Goal: Entertainment & Leisure: Consume media (video, audio)

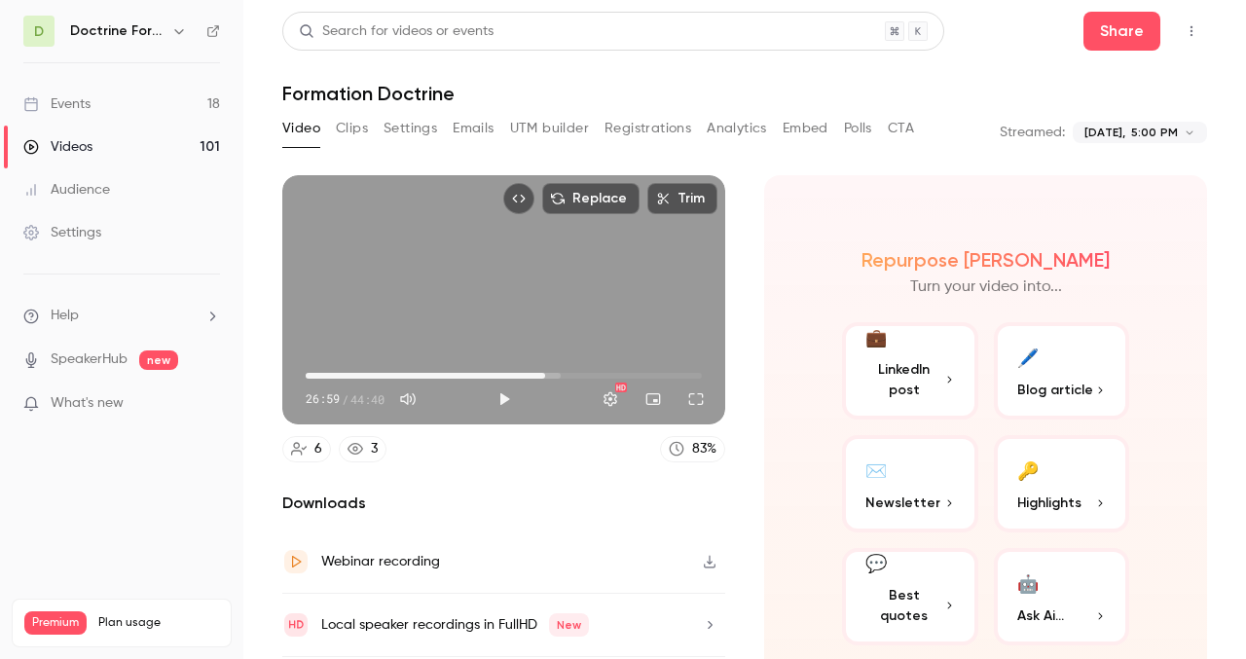
click at [180, 21] on button "button" at bounding box center [178, 30] width 23 height 23
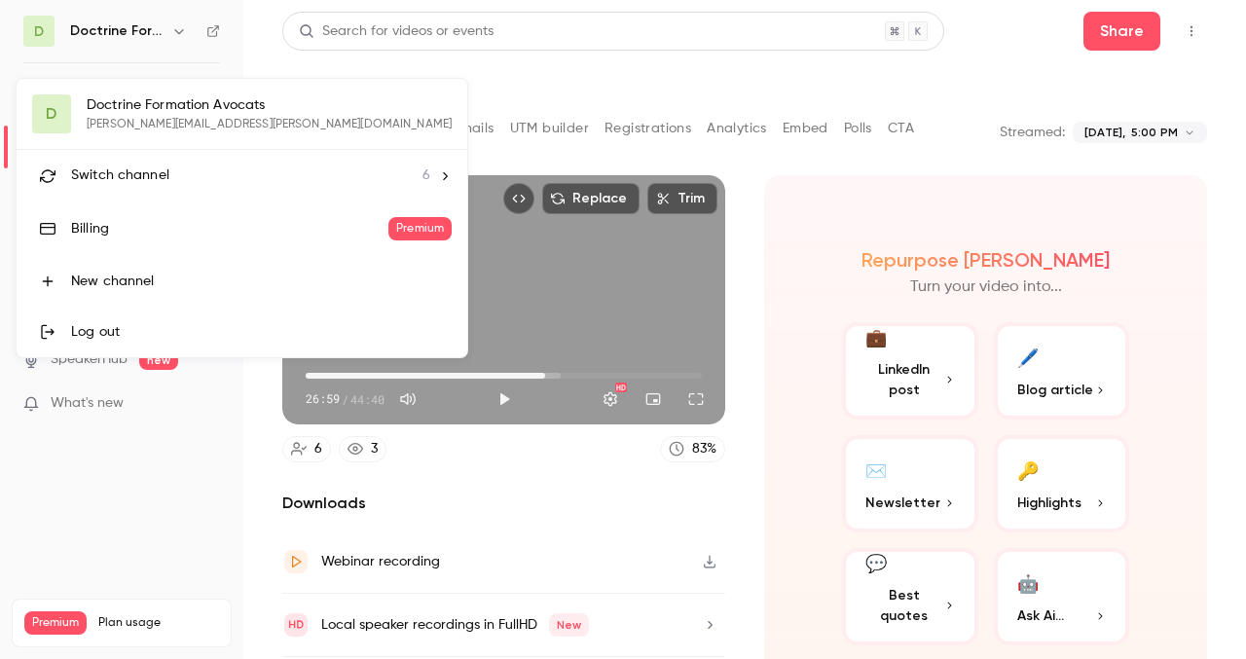
click at [180, 22] on div at bounding box center [623, 329] width 1246 height 659
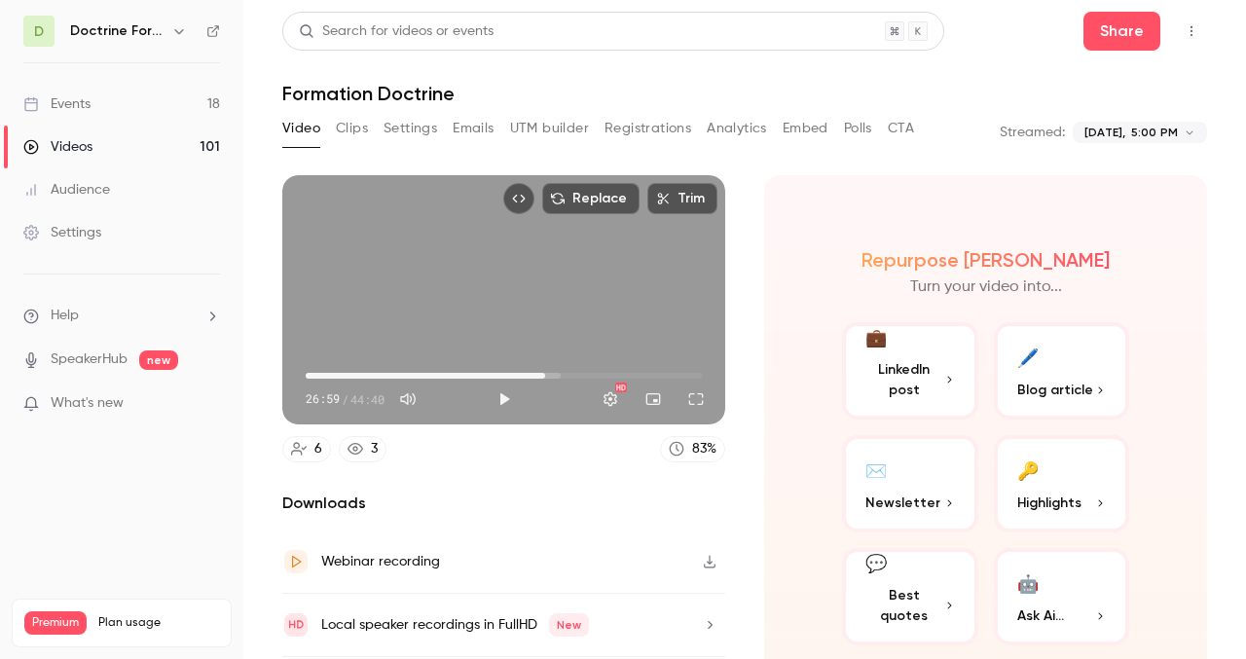
click at [181, 23] on icon "button" at bounding box center [179, 31] width 16 height 16
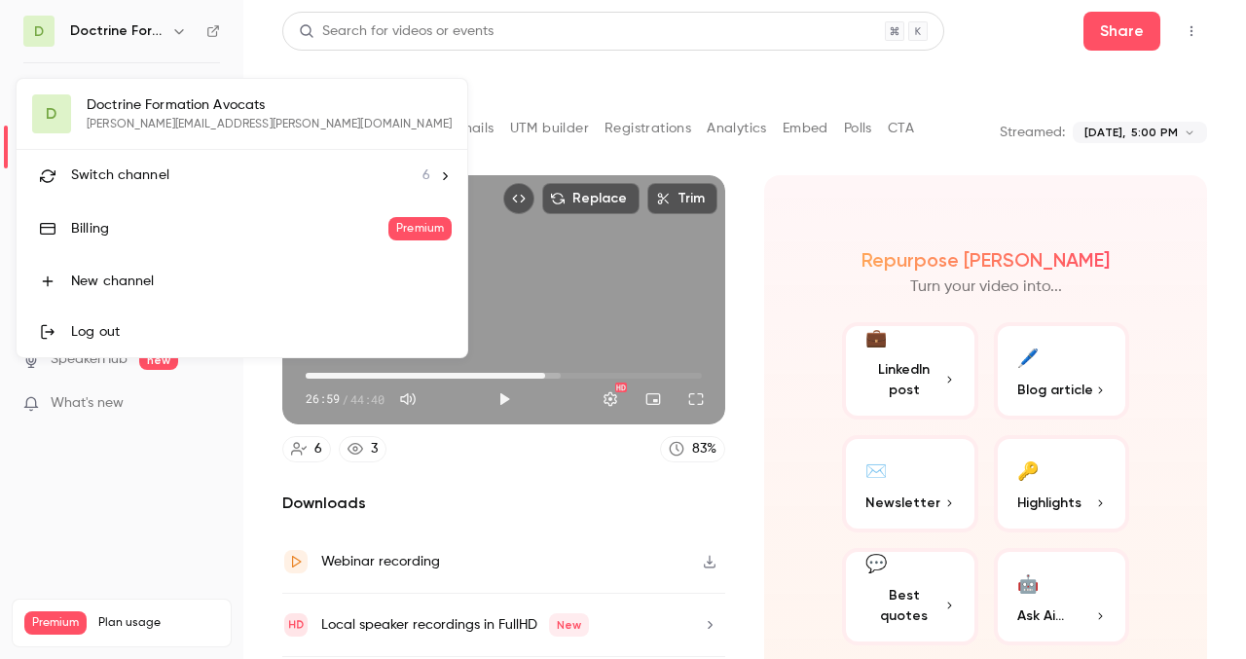
click at [156, 171] on span "Switch channel" at bounding box center [120, 176] width 98 height 20
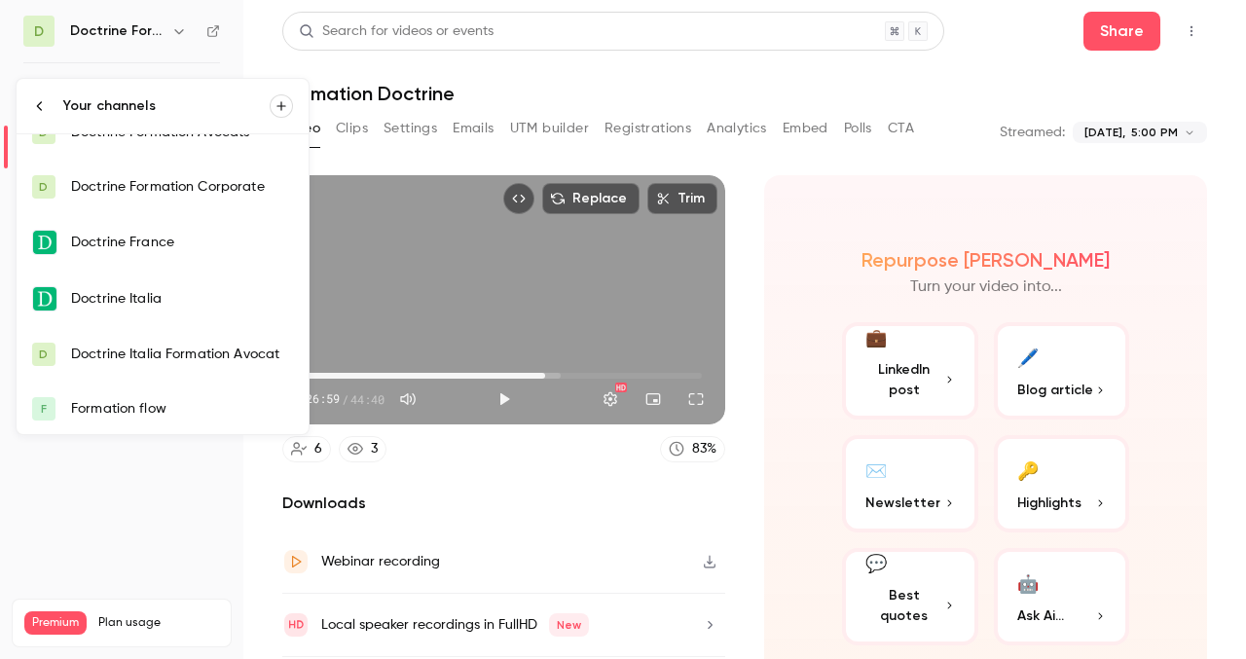
scroll to position [31, 0]
click at [142, 406] on div "Formation flow" at bounding box center [182, 406] width 222 height 19
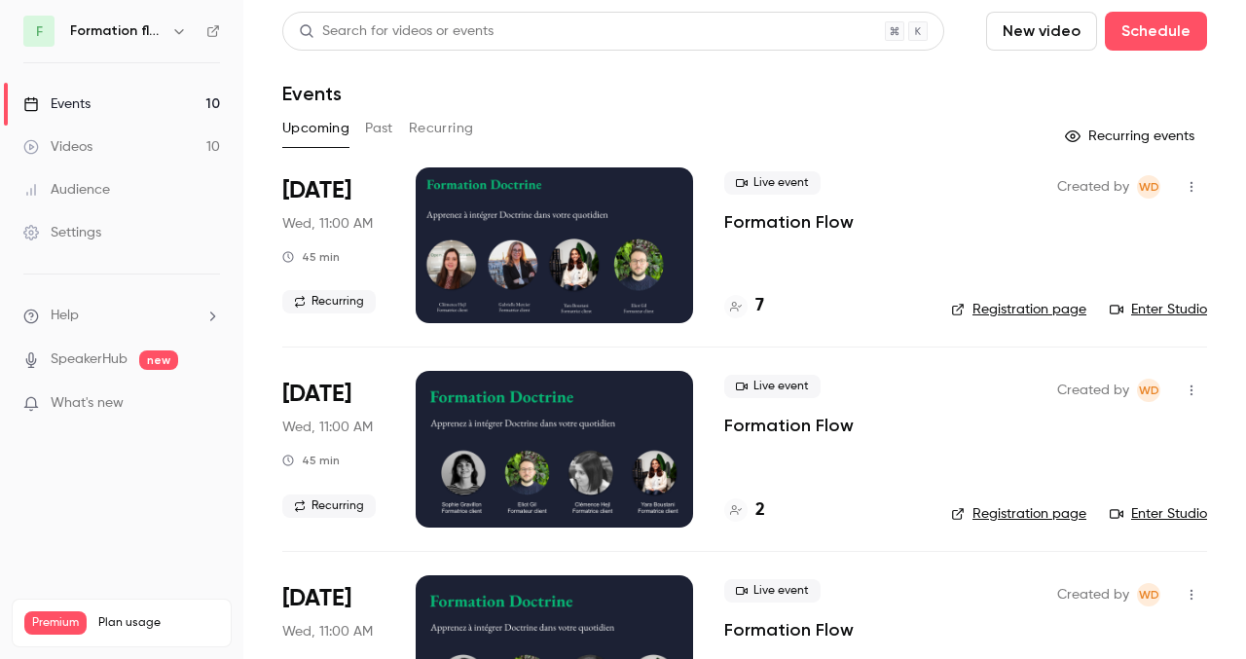
click at [377, 129] on button "Past" at bounding box center [379, 128] width 28 height 31
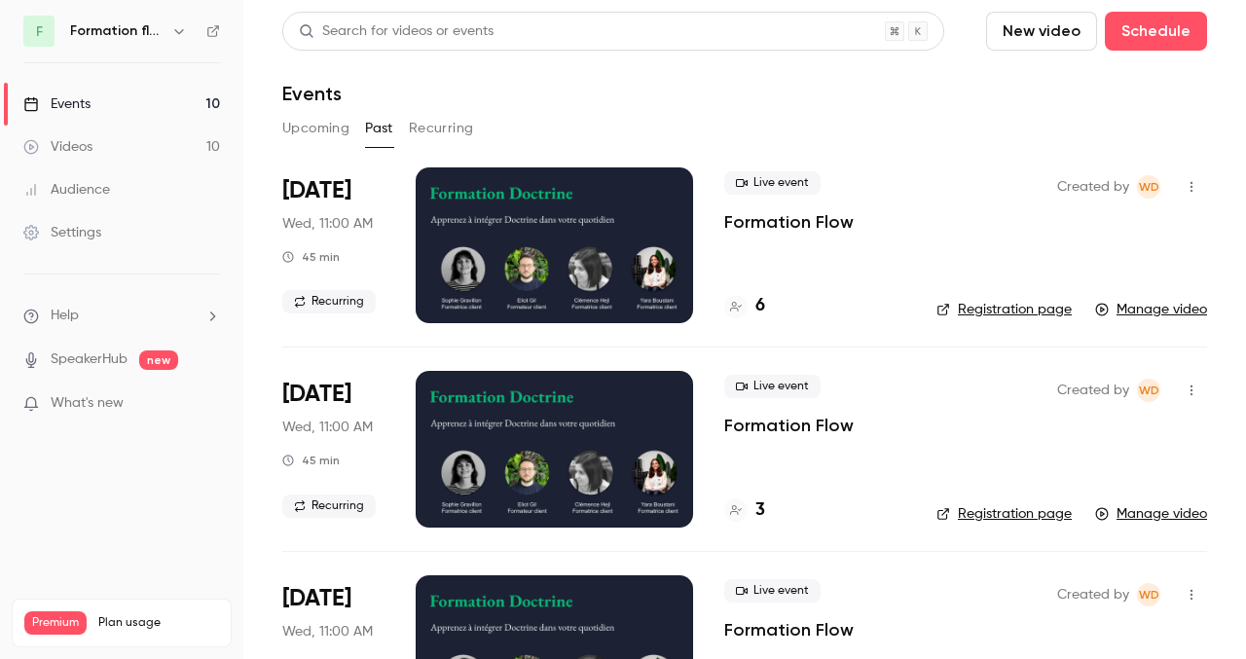
click at [565, 264] on div at bounding box center [554, 245] width 277 height 156
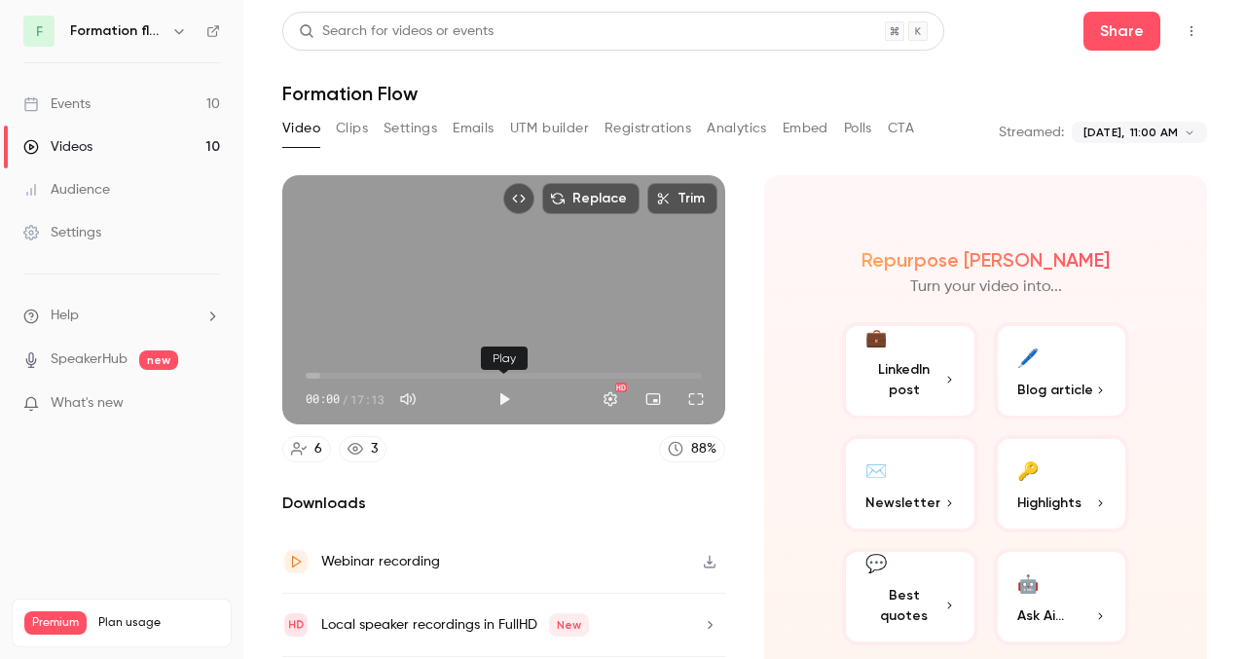
click at [500, 404] on button "Play" at bounding box center [504, 399] width 39 height 39
click at [607, 402] on button "Settings" at bounding box center [610, 399] width 39 height 39
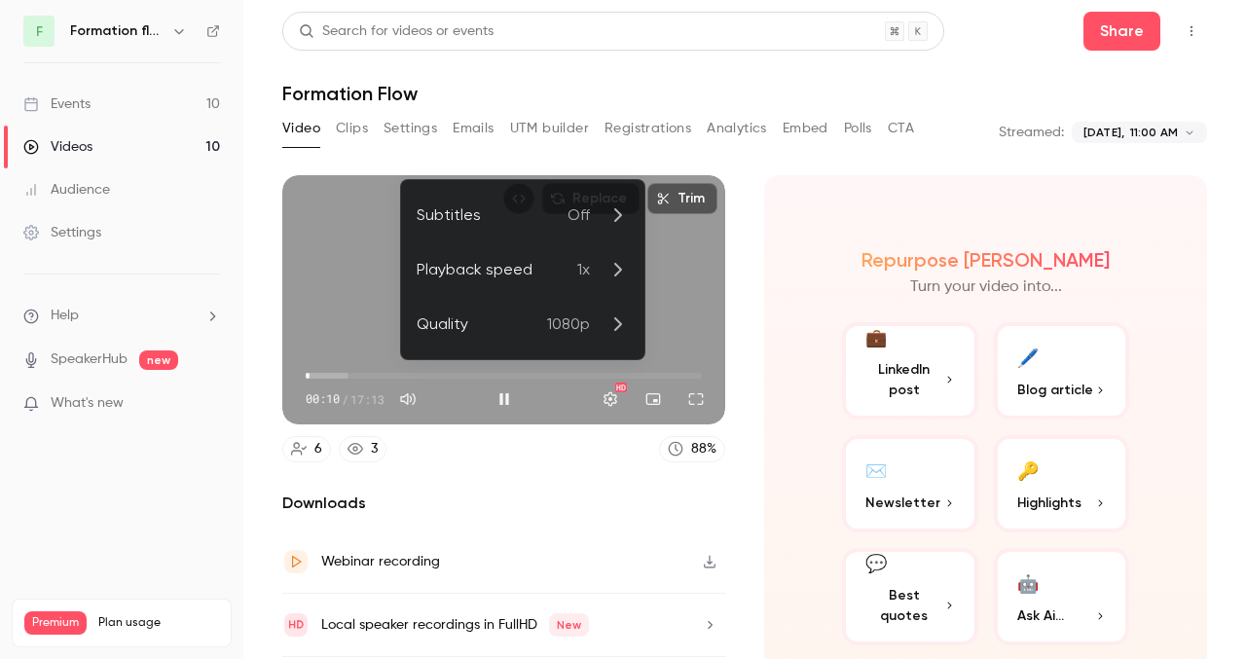
click at [531, 277] on div "Playback speed" at bounding box center [497, 269] width 161 height 23
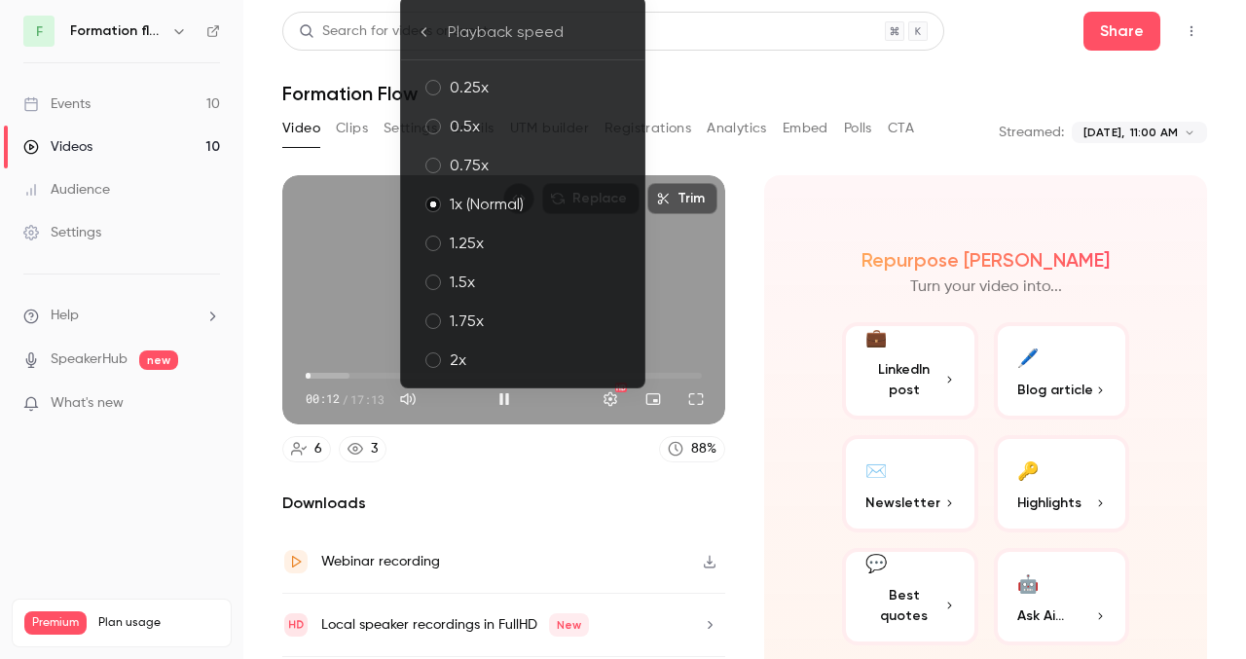
click at [509, 310] on div "1.75x" at bounding box center [539, 321] width 179 height 23
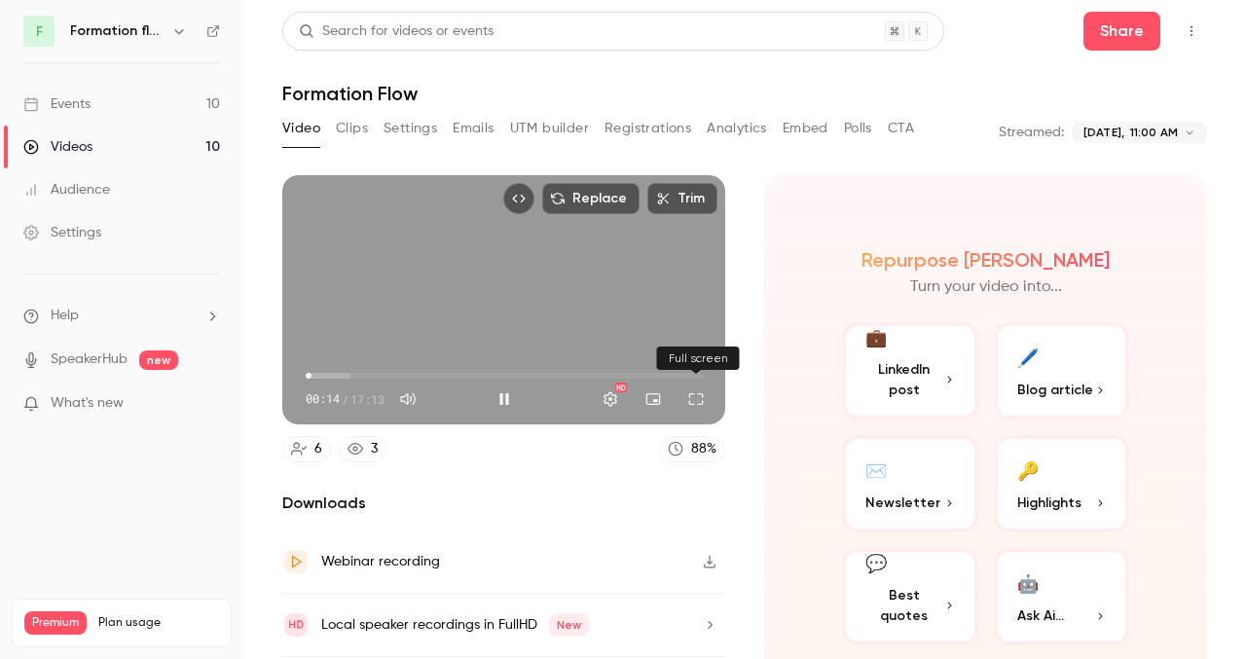
click at [688, 402] on button "Full screen" at bounding box center [696, 399] width 39 height 39
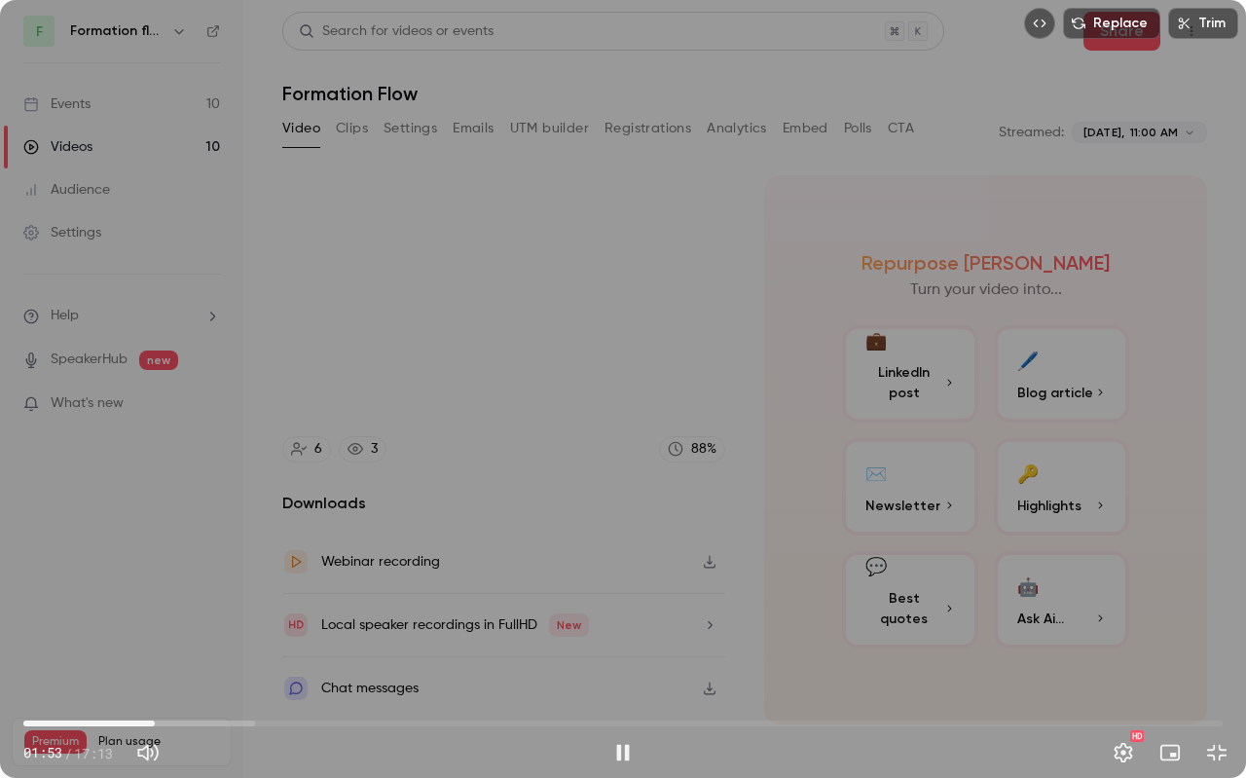
click at [155, 658] on span "01:53" at bounding box center [622, 723] width 1199 height 31
click at [142, 658] on span "01:42" at bounding box center [622, 723] width 1199 height 31
click at [683, 424] on div "Replace Trim 02:13 02:13 / 17:13 HD" at bounding box center [623, 389] width 1246 height 778
click at [625, 658] on button "Play" at bounding box center [623, 752] width 39 height 39
click at [625, 658] on button "Pause" at bounding box center [623, 752] width 39 height 39
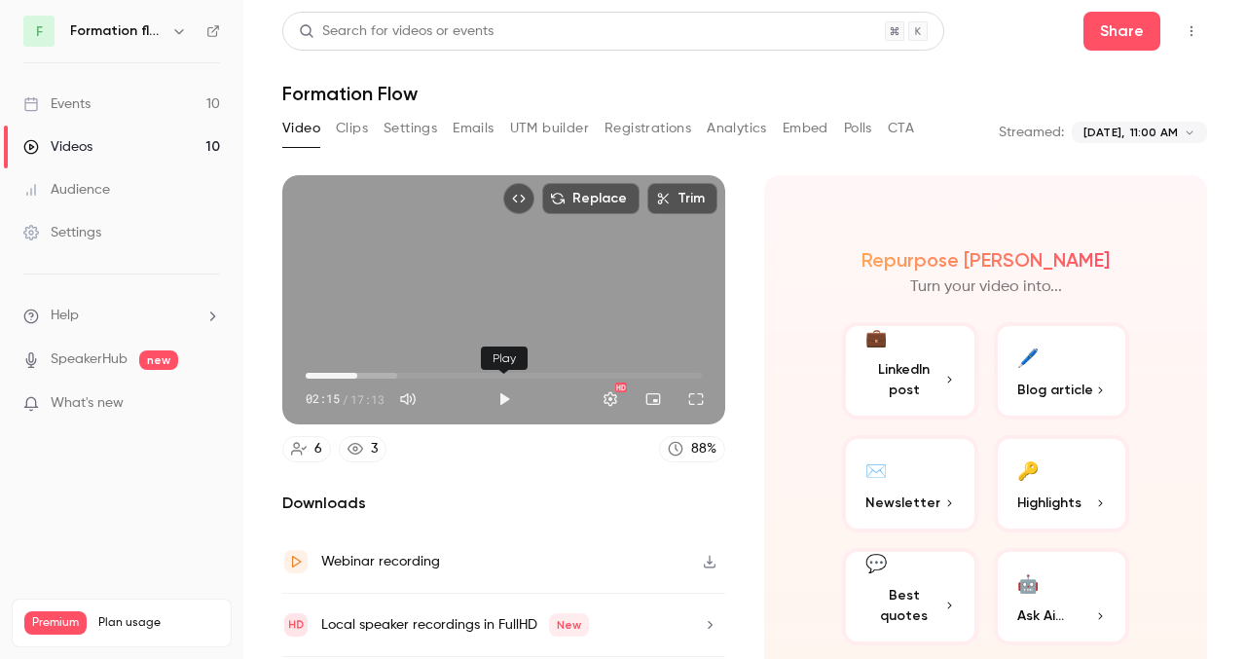
click at [502, 404] on button "Play" at bounding box center [504, 399] width 39 height 39
click at [618, 396] on button "Settings" at bounding box center [610, 399] width 39 height 39
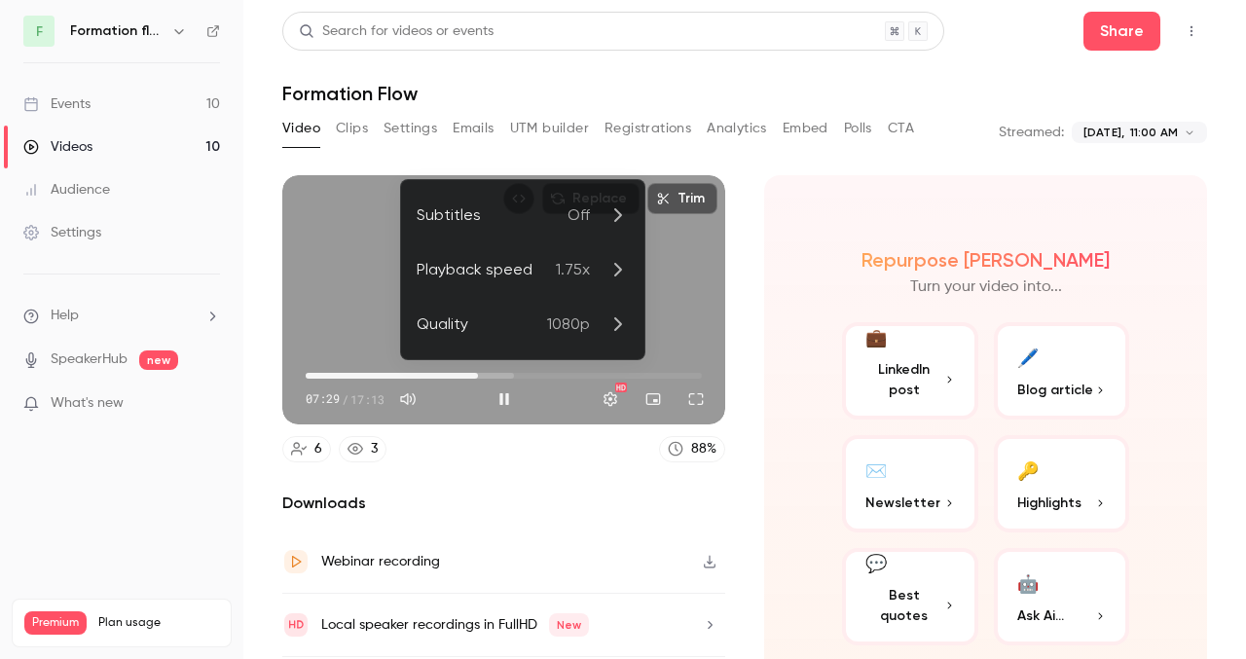
click at [540, 269] on div "Playback speed" at bounding box center [486, 269] width 139 height 23
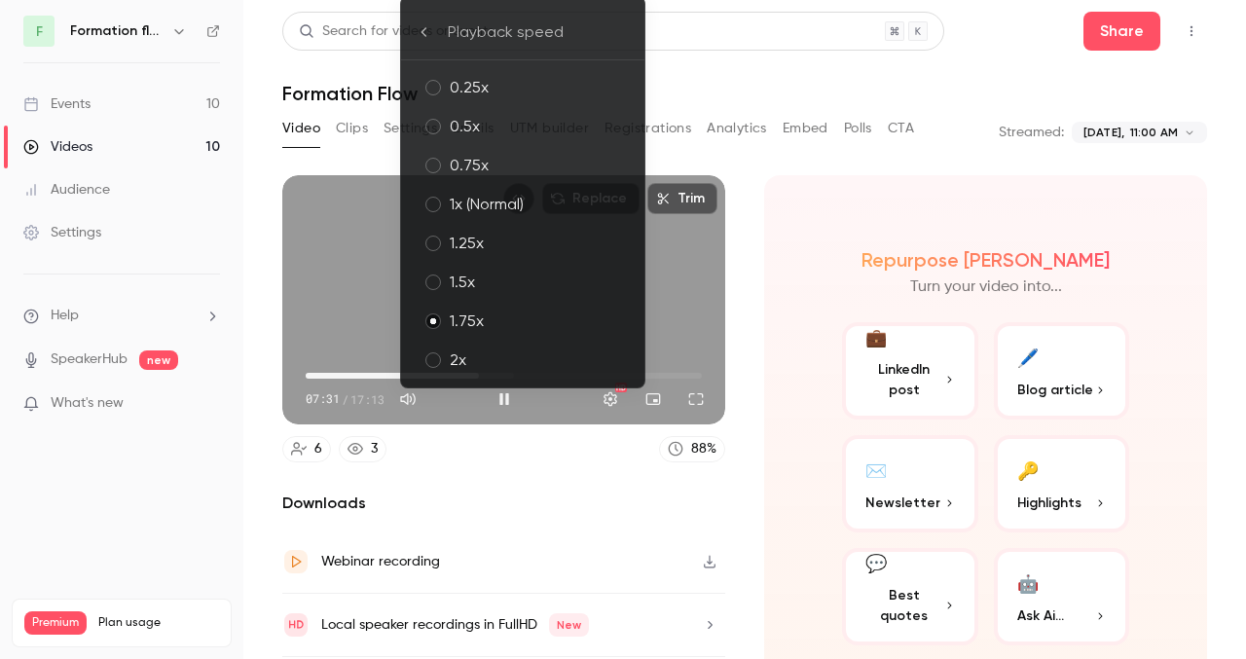
click at [498, 361] on div "2x" at bounding box center [539, 360] width 179 height 23
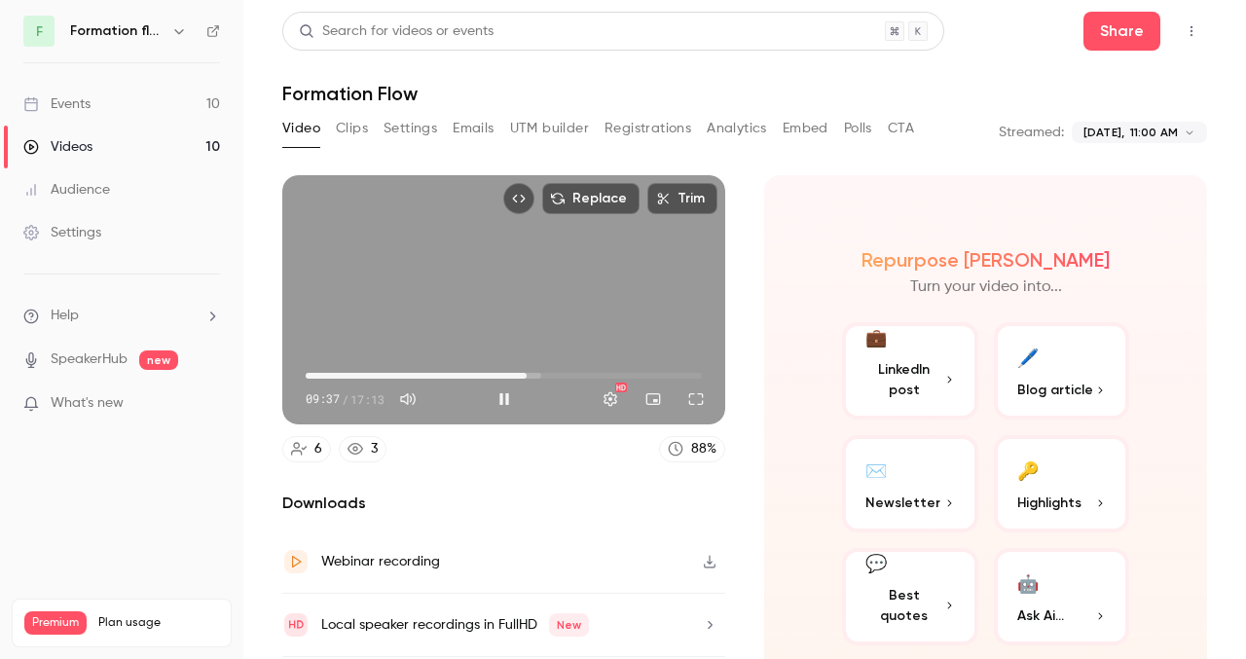
click at [537, 377] on span "09:37" at bounding box center [504, 375] width 396 height 31
click at [547, 377] on span "10:29" at bounding box center [547, 376] width 6 height 6
click at [513, 398] on button "Pause" at bounding box center [504, 399] width 39 height 39
click at [499, 400] on button "Play" at bounding box center [504, 399] width 39 height 39
click at [555, 374] on span "10:43" at bounding box center [553, 376] width 6 height 6
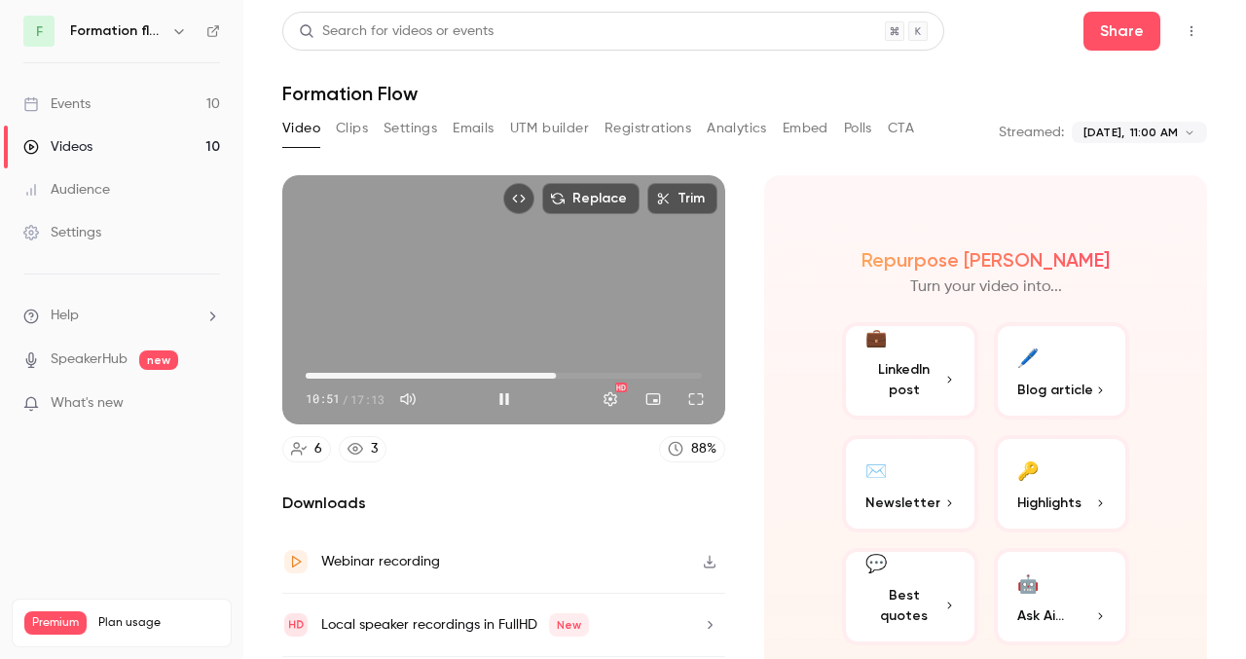
click at [565, 378] on span "10:51" at bounding box center [504, 375] width 396 height 31
click at [485, 295] on div "Replace Trim 11:27 11:27 / 17:13 HD" at bounding box center [503, 299] width 443 height 249
click at [500, 302] on div "Replace Trim 11:34 11:34 / 17:13 HD" at bounding box center [503, 299] width 443 height 249
click at [491, 406] on button "Play" at bounding box center [504, 399] width 39 height 39
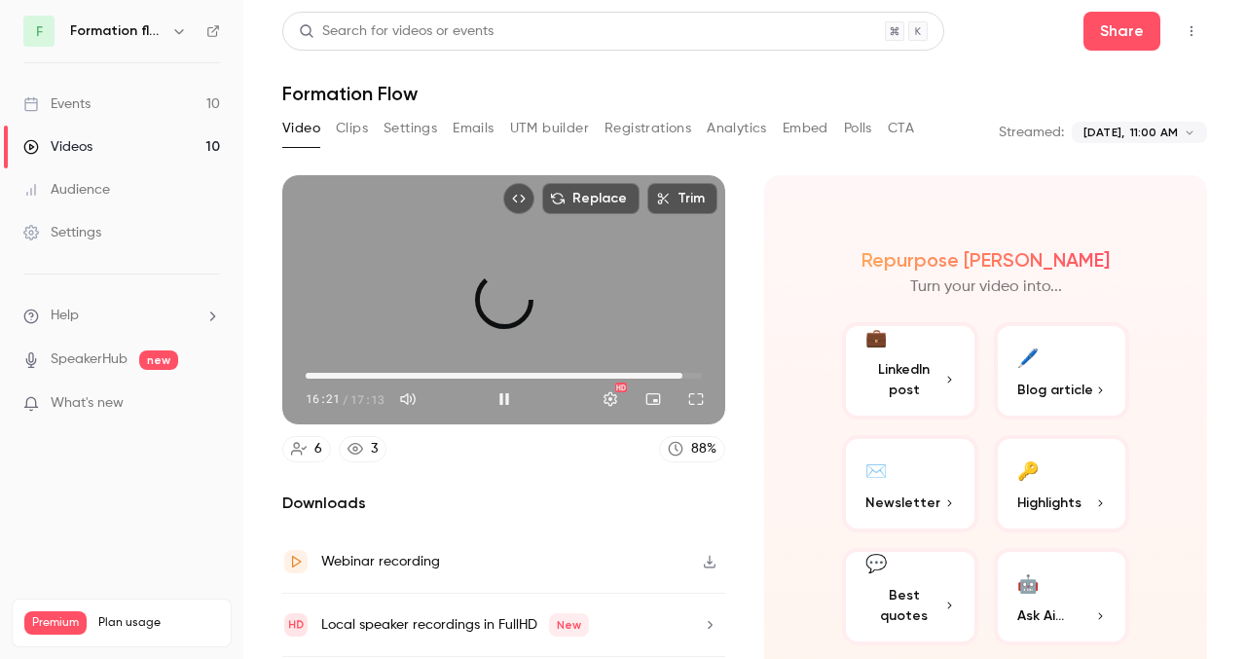
click at [489, 297] on div "Replace Trim 16:21 16:21 / 17:13 HD" at bounding box center [503, 299] width 443 height 249
click at [499, 396] on button "Play" at bounding box center [504, 399] width 39 height 39
click at [669, 375] on span "16:23" at bounding box center [504, 375] width 396 height 31
click at [656, 377] on span "15:52" at bounding box center [504, 375] width 396 height 31
click at [645, 376] on span "14:43" at bounding box center [504, 375] width 396 height 31
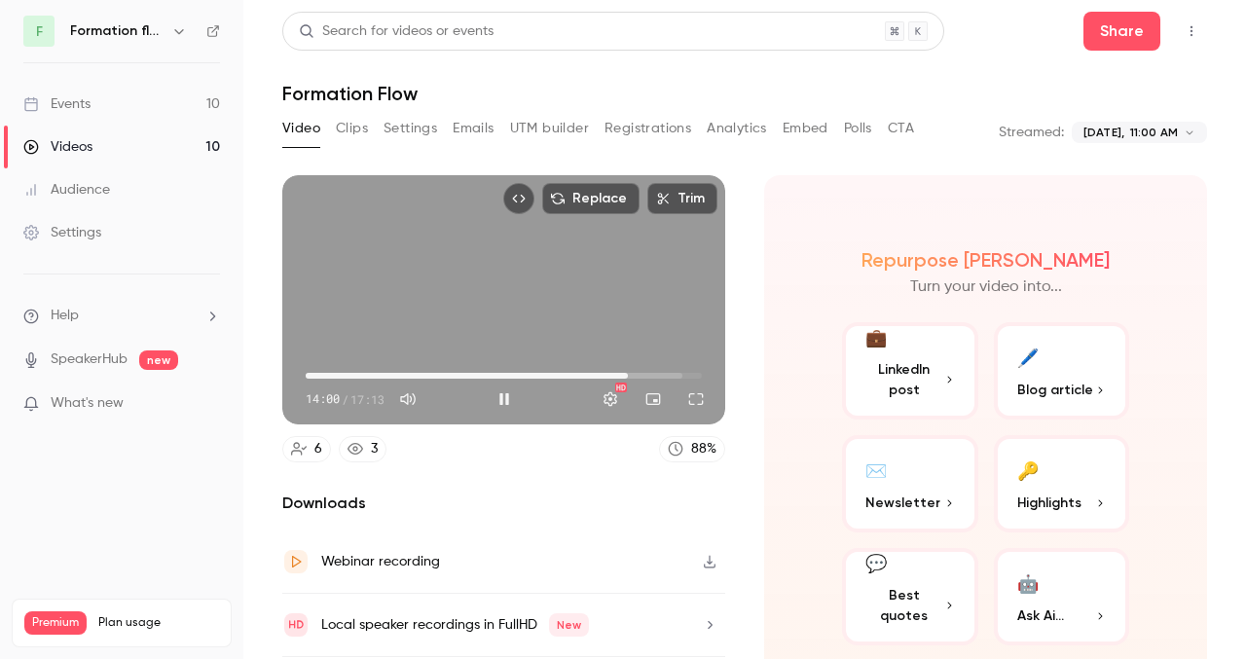
click at [628, 376] on span "14:00" at bounding box center [504, 375] width 396 height 31
click at [634, 288] on div "Replace Trim 14:46 14:46 / 17:13 HD" at bounding box center [503, 299] width 443 height 249
click at [560, 305] on div "Replace Trim 15:32 15:32 / 17:13 HD" at bounding box center [503, 299] width 443 height 249
click at [560, 305] on div "Replace Trim 15:33 15:33 / 17:13 HD" at bounding box center [503, 299] width 443 height 249
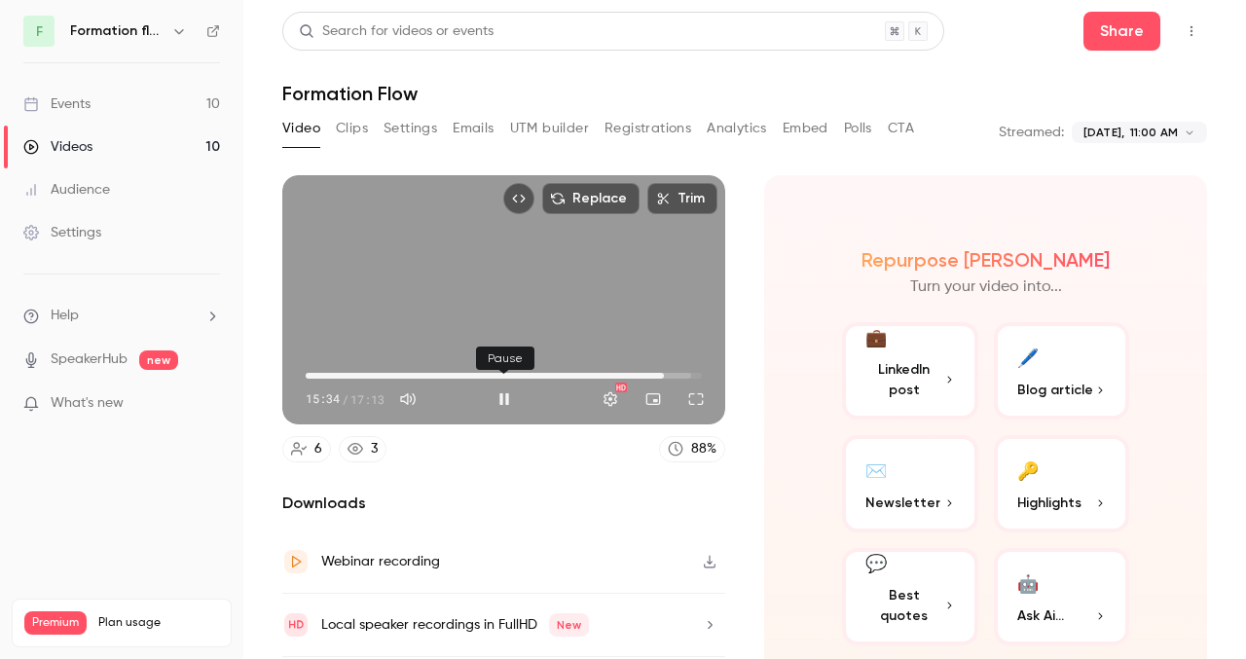
click at [502, 398] on button "Pause" at bounding box center [504, 399] width 39 height 39
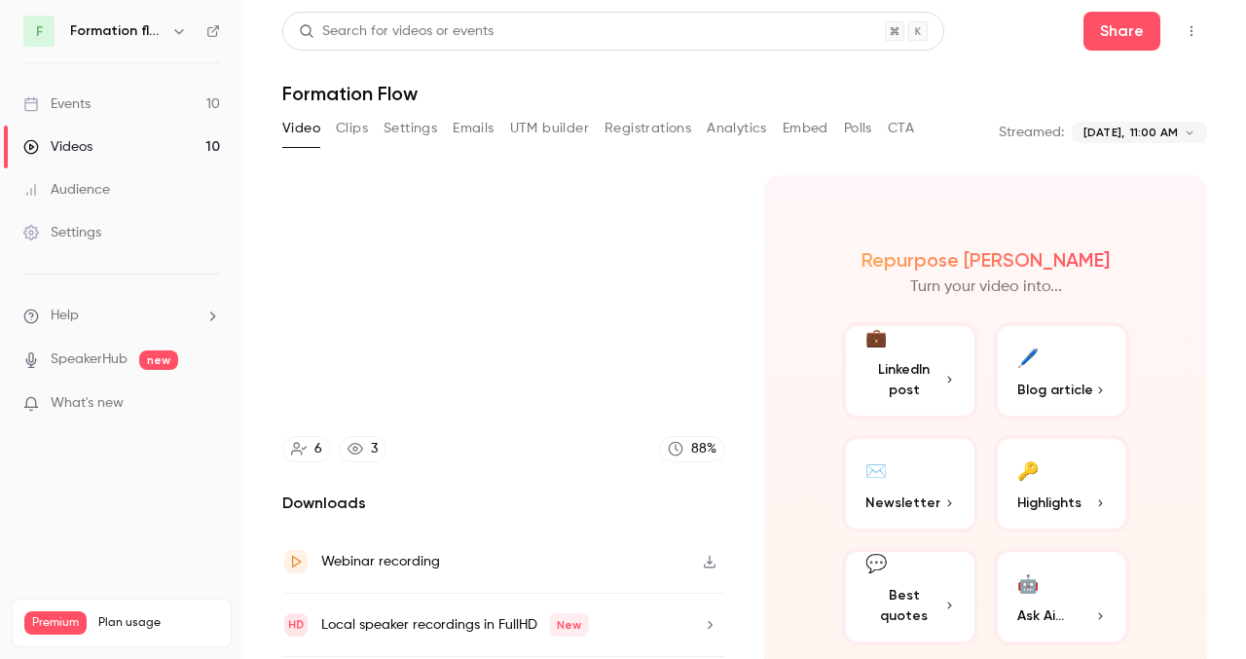
type input "*****"
